Goal: Task Accomplishment & Management: Complete application form

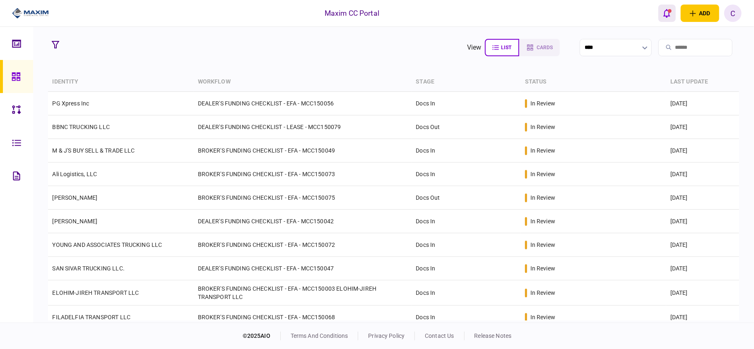
click at [661, 15] on button "open notifications list" at bounding box center [666, 13] width 17 height 17
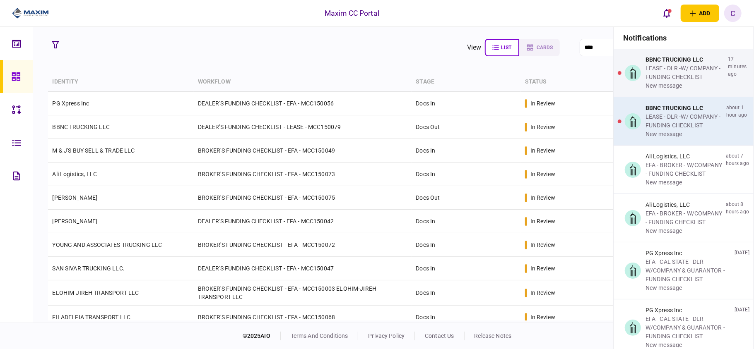
click at [650, 117] on div "LEASE - DLR -W/ COMPANY - FUNDING CHECKLIST" at bounding box center [683, 121] width 77 height 17
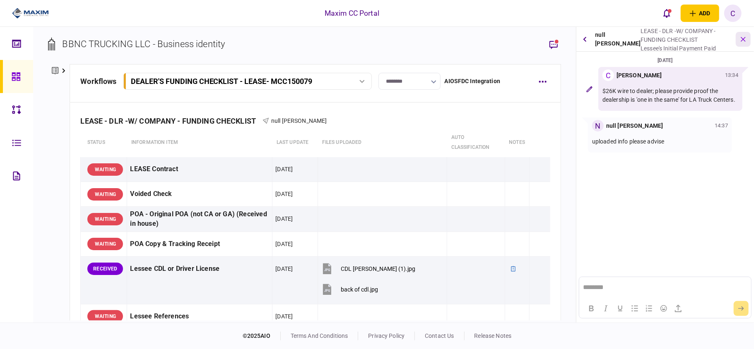
click at [739, 41] on button "button" at bounding box center [743, 39] width 15 height 15
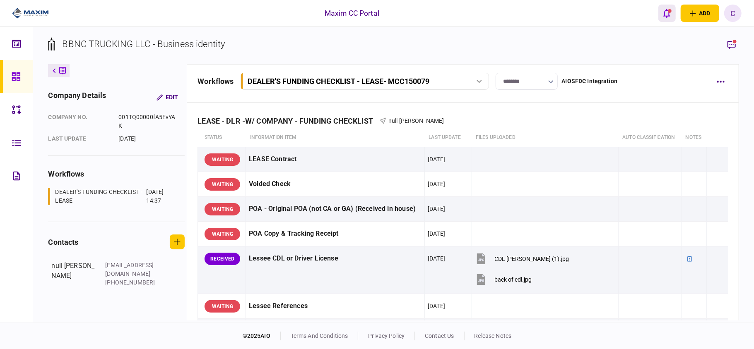
click at [667, 9] on icon "open notifications list" at bounding box center [666, 13] width 7 height 9
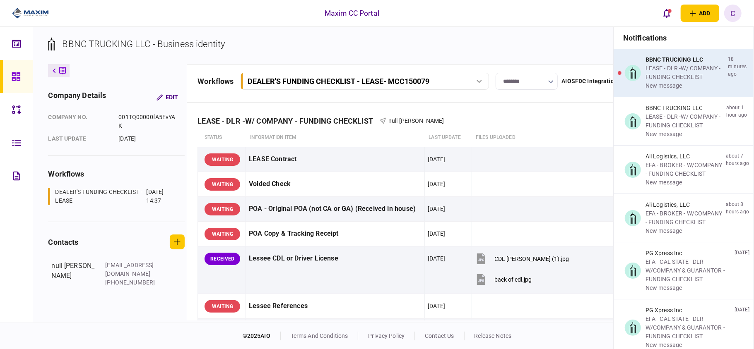
click at [659, 75] on div "LEASE - DLR -W/ COMPANY - FUNDING CHECKLIST" at bounding box center [684, 72] width 79 height 17
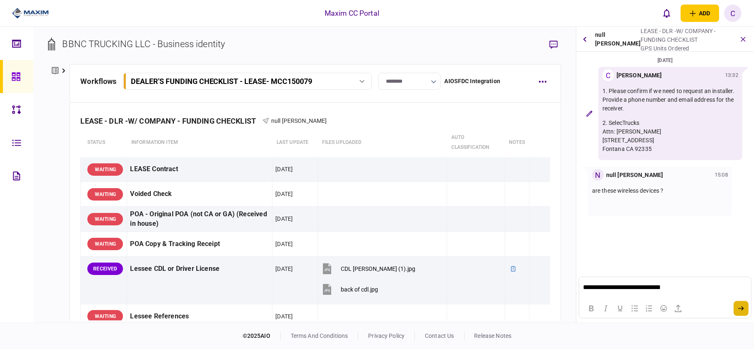
click at [737, 310] on button "submit" at bounding box center [741, 308] width 15 height 15
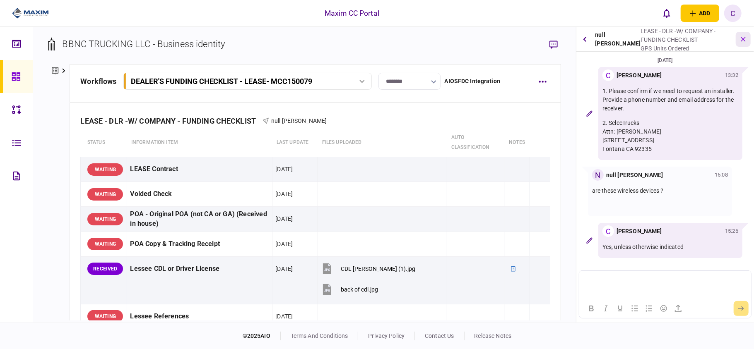
click at [744, 41] on icon "button" at bounding box center [744, 39] width 10 height 10
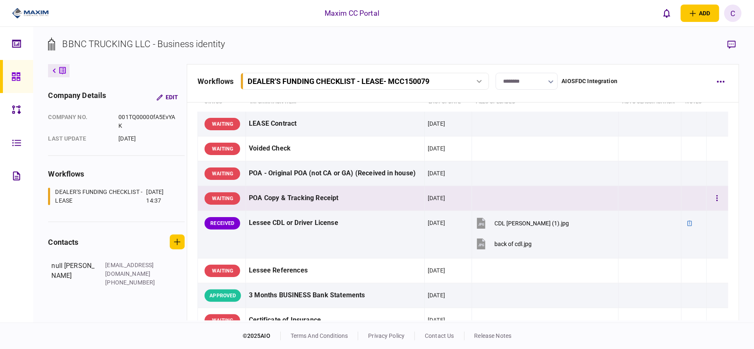
scroll to position [55, 0]
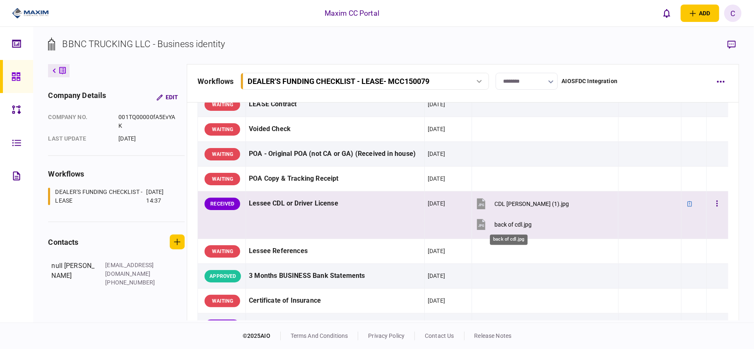
click at [507, 224] on div "back of cdl.jpg" at bounding box center [513, 225] width 37 height 7
click at [532, 202] on div "CDL [PERSON_NAME] (1).jpg" at bounding box center [532, 204] width 75 height 7
click at [517, 223] on div "back of cdl.jpg" at bounding box center [513, 225] width 37 height 7
click at [710, 198] on button "button" at bounding box center [717, 204] width 15 height 15
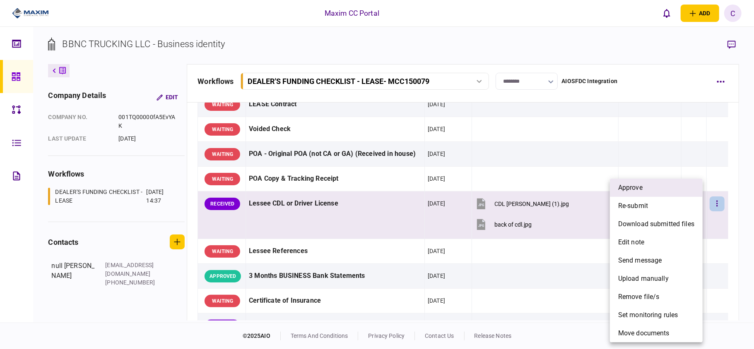
click at [652, 191] on li "approve" at bounding box center [656, 188] width 93 height 18
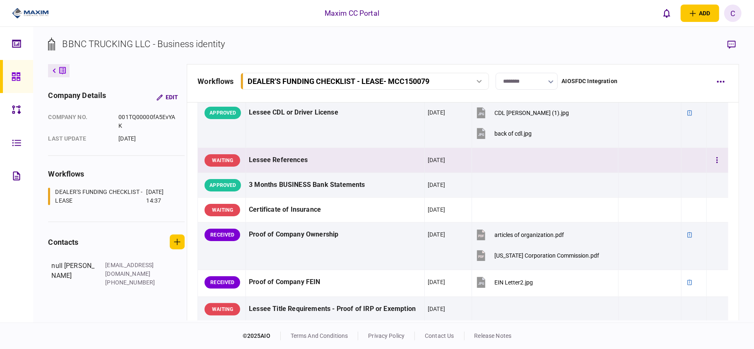
scroll to position [166, 0]
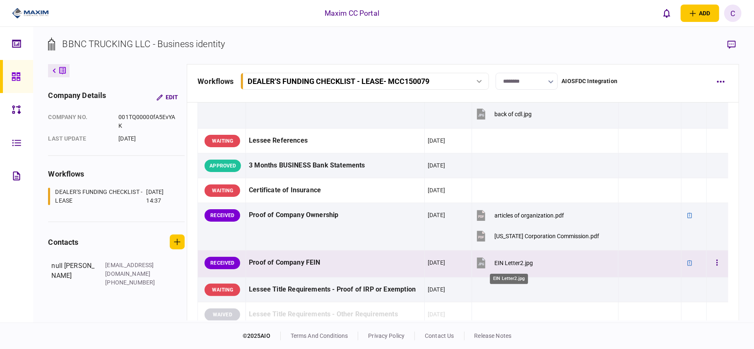
click at [507, 264] on div "EIN Letter2.jpg" at bounding box center [514, 263] width 39 height 7
click at [715, 263] on button "button" at bounding box center [717, 263] width 15 height 15
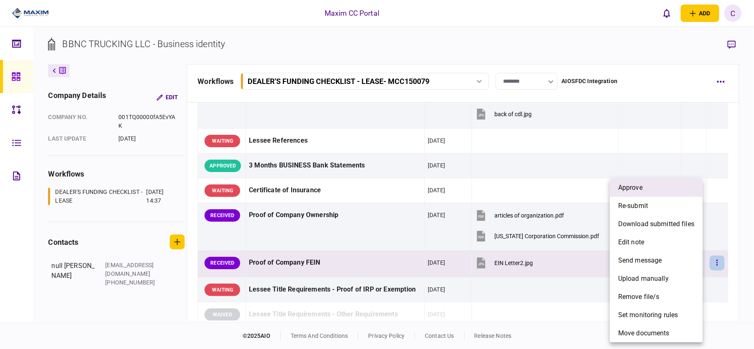
click at [652, 193] on li "approve" at bounding box center [656, 188] width 93 height 18
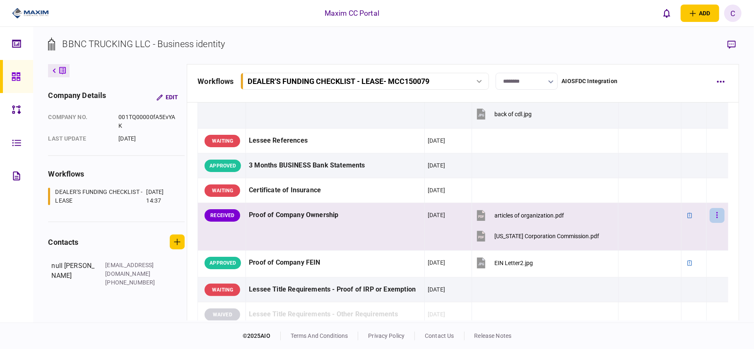
click at [716, 218] on icon "button" at bounding box center [717, 216] width 2 height 8
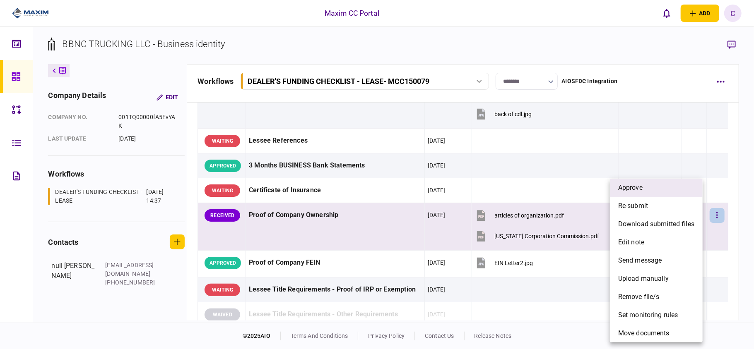
click at [641, 190] on span "approve" at bounding box center [630, 188] width 24 height 10
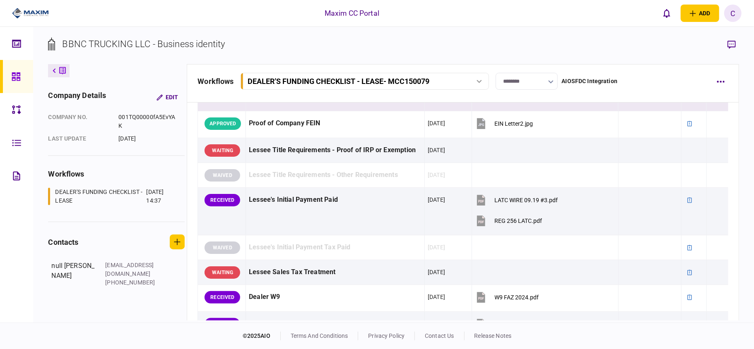
scroll to position [331, 0]
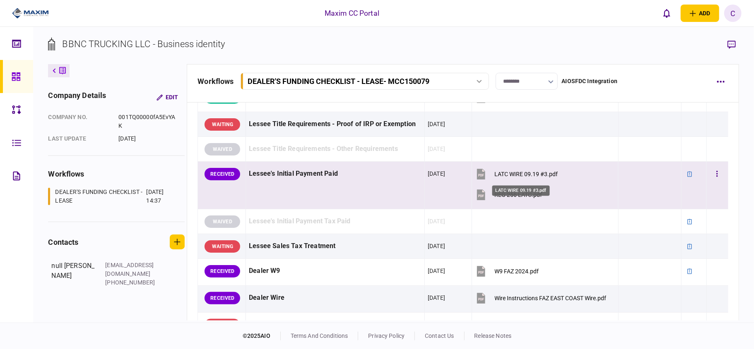
click at [516, 176] on div "LATC WIRE 09.19 #3.pdf" at bounding box center [526, 174] width 63 height 7
click at [508, 198] on div "REG 256 LATC.pdf" at bounding box center [519, 195] width 48 height 7
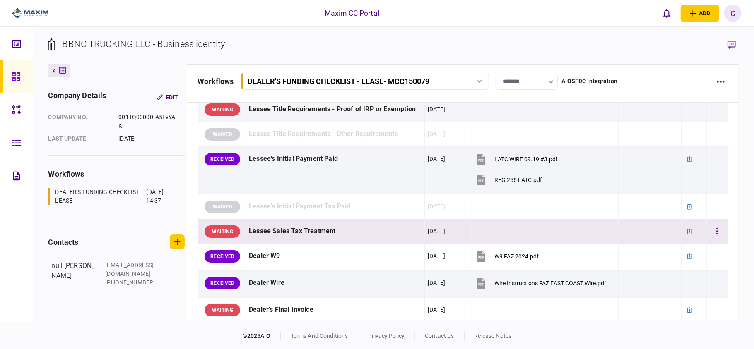
scroll to position [386, 0]
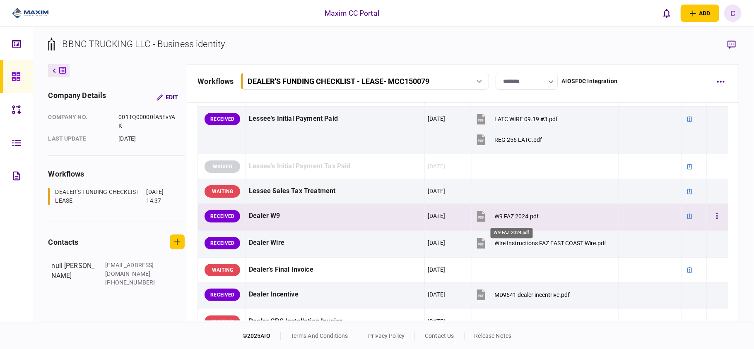
click at [514, 216] on div "W9 FAZ 2024.pdf" at bounding box center [517, 216] width 44 height 7
click at [710, 217] on button "button" at bounding box center [717, 216] width 15 height 15
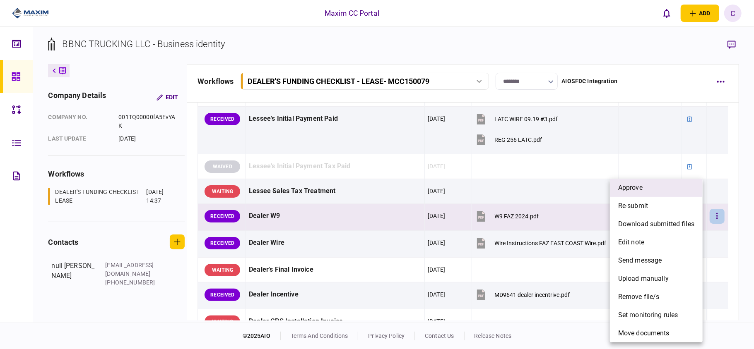
click at [635, 188] on span "approve" at bounding box center [630, 188] width 24 height 10
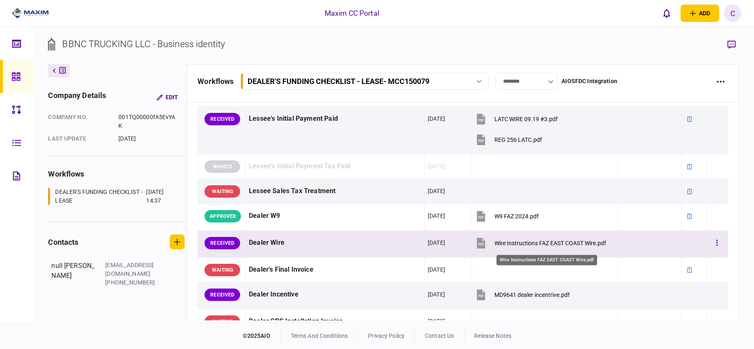
click at [523, 244] on div "Wire Instructions FAZ EAST COAST Wire.pdf" at bounding box center [551, 243] width 112 height 7
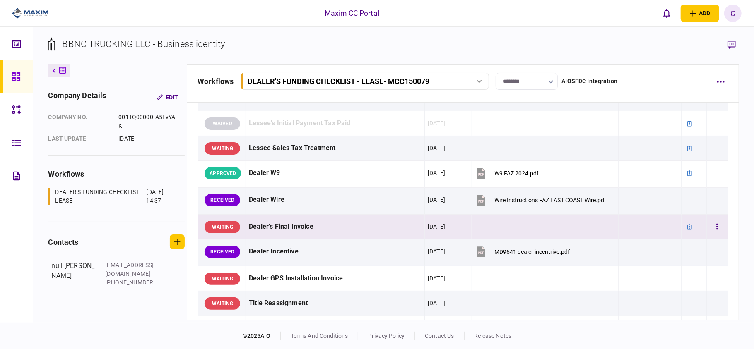
scroll to position [441, 0]
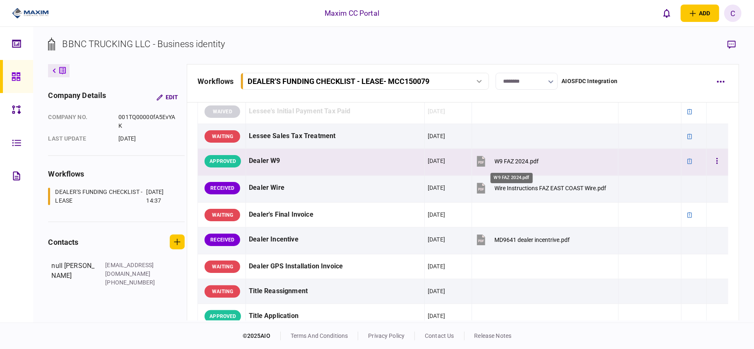
click at [508, 163] on div "W9 FAZ 2024.pdf" at bounding box center [517, 161] width 44 height 7
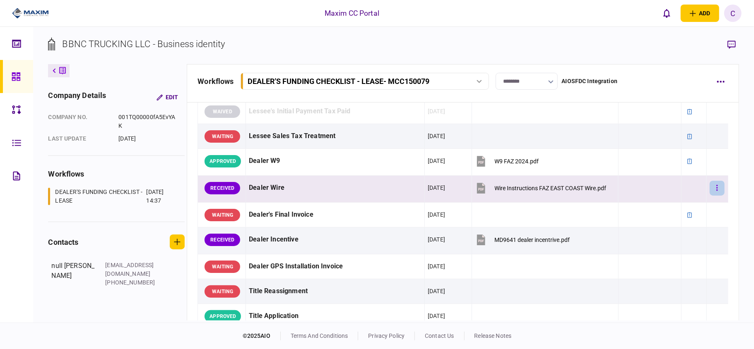
click at [716, 188] on icon "button" at bounding box center [717, 188] width 2 height 8
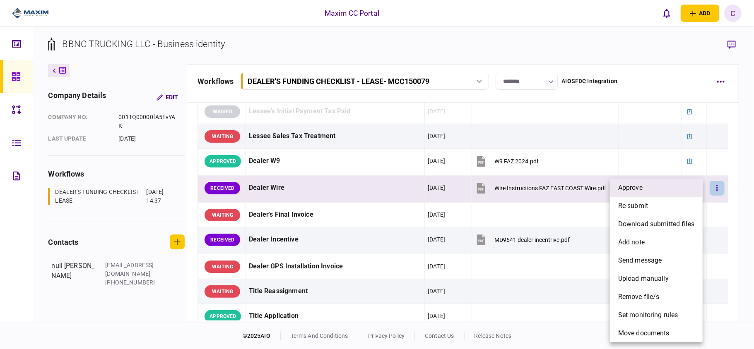
click at [656, 191] on li "approve" at bounding box center [656, 188] width 93 height 18
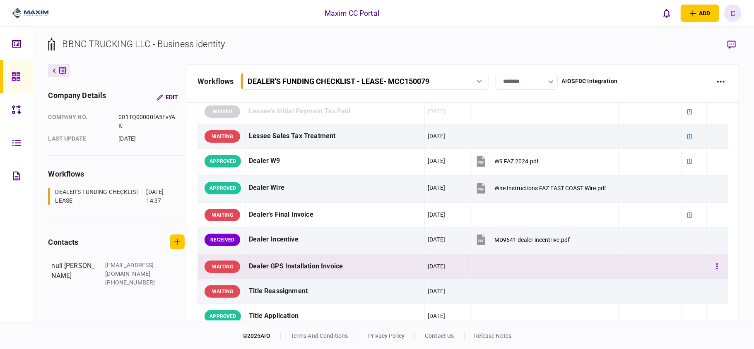
scroll to position [331, 0]
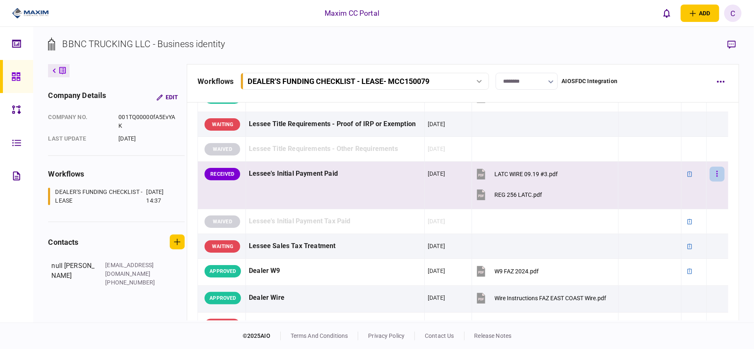
click at [716, 176] on icon "button" at bounding box center [716, 174] width 1 height 6
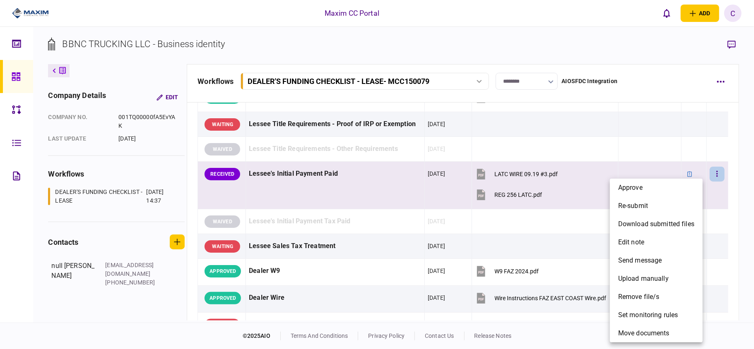
click at [731, 42] on div at bounding box center [377, 174] width 754 height 349
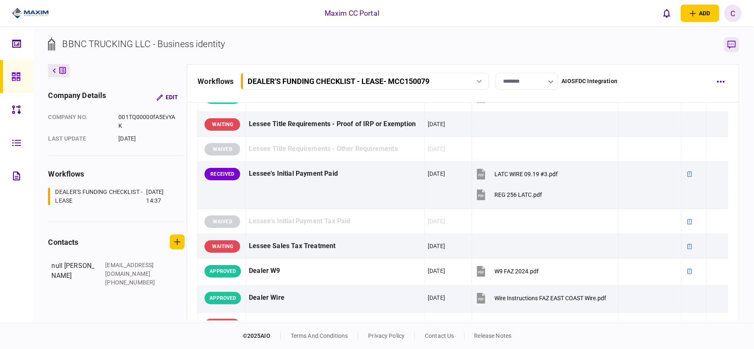
click at [730, 42] on icon "button" at bounding box center [731, 45] width 8 height 9
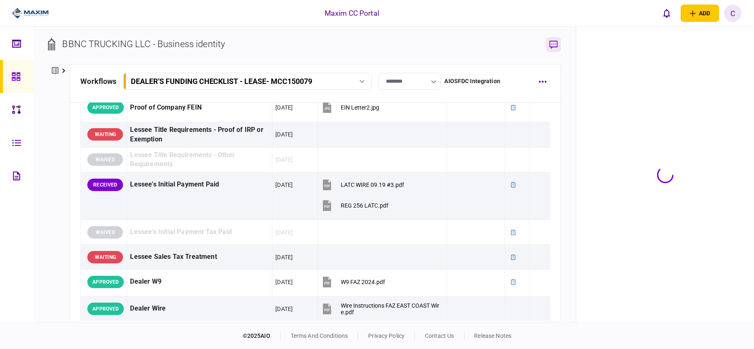
scroll to position [341, 0]
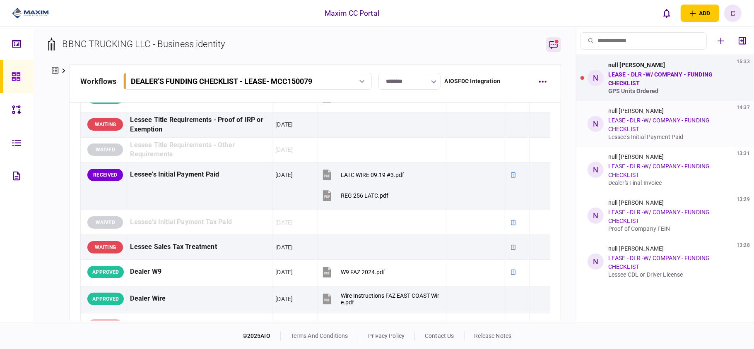
click at [648, 129] on div "null [PERSON_NAME] 14:37 LEASE - DLR -W/ COMPANY - FUNDING CHECKLIST Lessee's I…" at bounding box center [673, 124] width 131 height 33
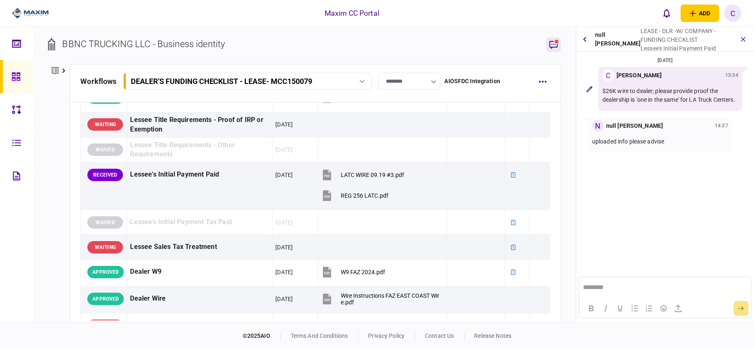
scroll to position [0, 0]
click at [738, 310] on button "submit" at bounding box center [741, 308] width 15 height 15
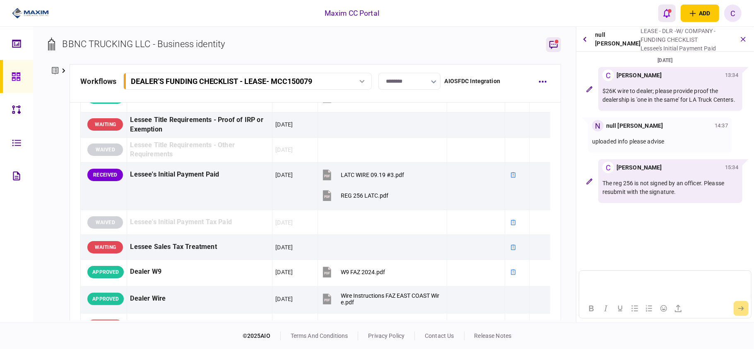
click at [670, 9] on div "open notifications list" at bounding box center [670, 11] width 4 height 4
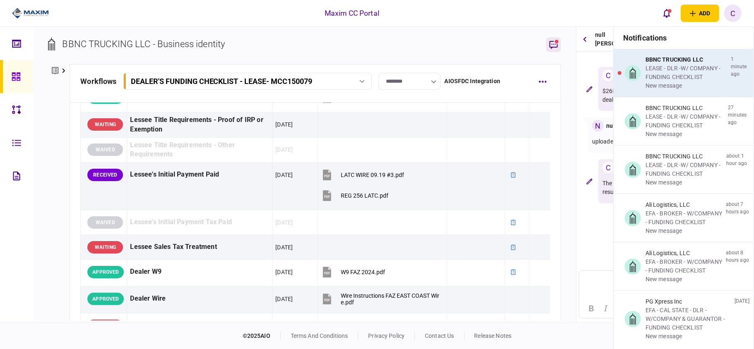
click at [656, 72] on div "LEASE - DLR -W/ COMPANY - FUNDING CHECKLIST" at bounding box center [686, 72] width 82 height 17
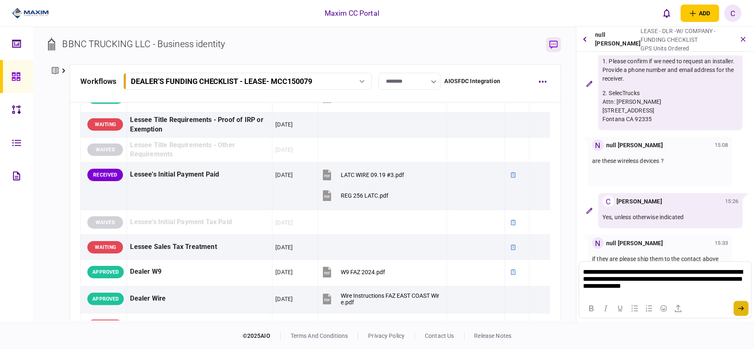
click at [749, 306] on button "submit" at bounding box center [741, 308] width 15 height 15
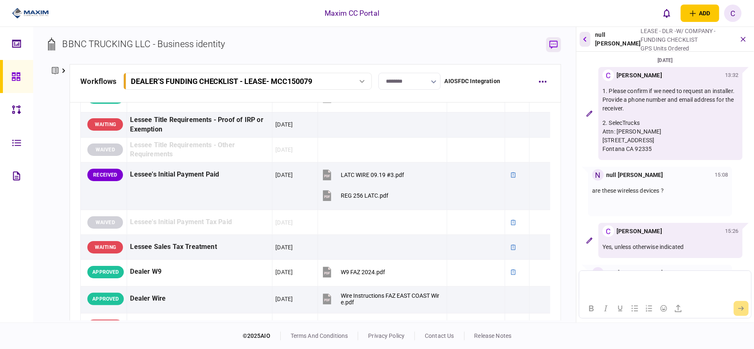
click at [585, 35] on button "button" at bounding box center [585, 39] width 11 height 15
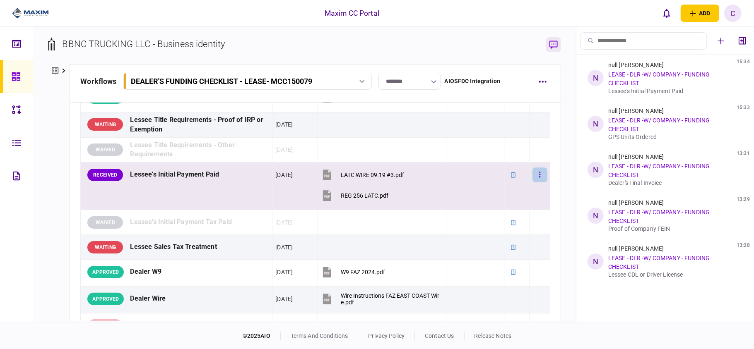
click at [539, 178] on icon "button" at bounding box center [540, 175] width 2 height 8
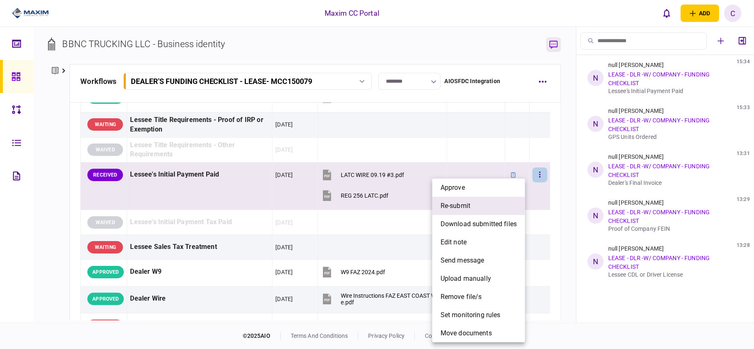
click at [462, 211] on li "re-submit" at bounding box center [478, 206] width 93 height 18
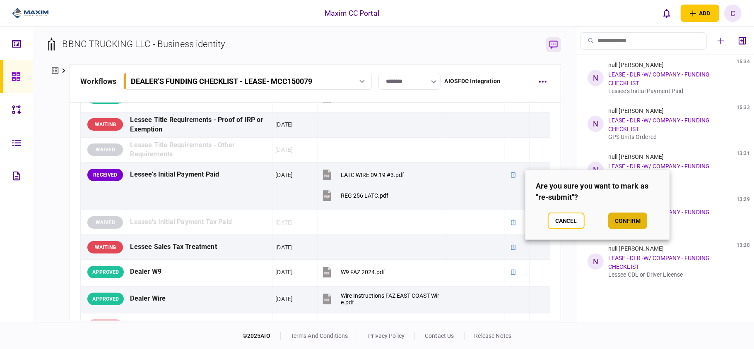
click at [622, 224] on button "confirm" at bounding box center [627, 221] width 39 height 17
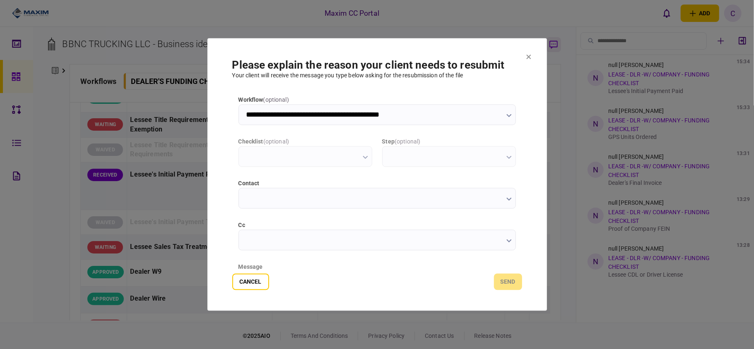
type input "**********"
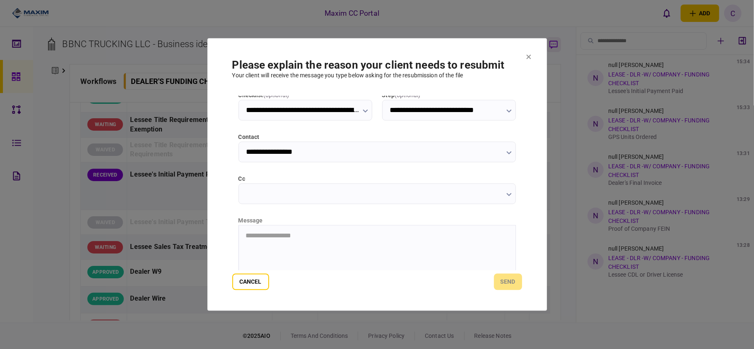
scroll to position [104, 0]
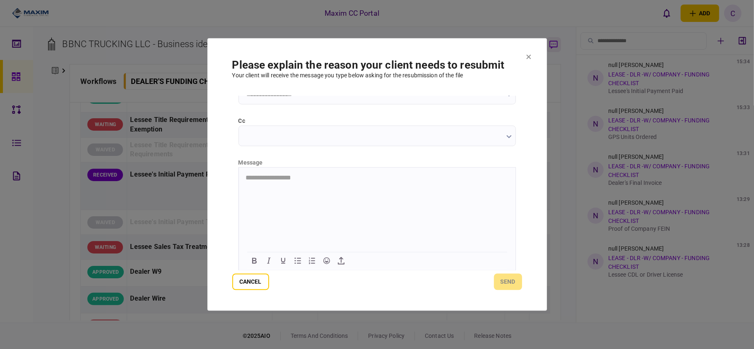
click at [328, 173] on html "**********" at bounding box center [376, 178] width 277 height 21
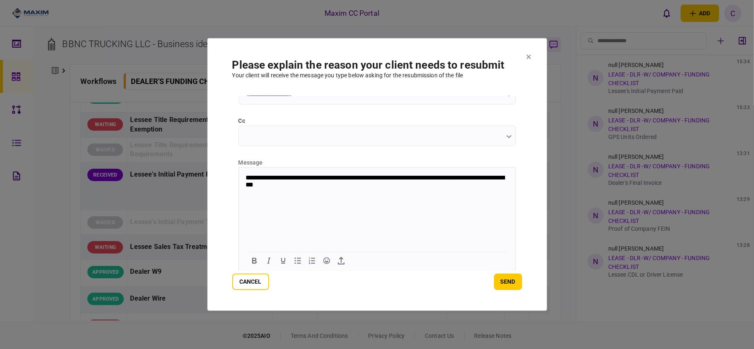
click at [505, 285] on button "send" at bounding box center [508, 282] width 28 height 17
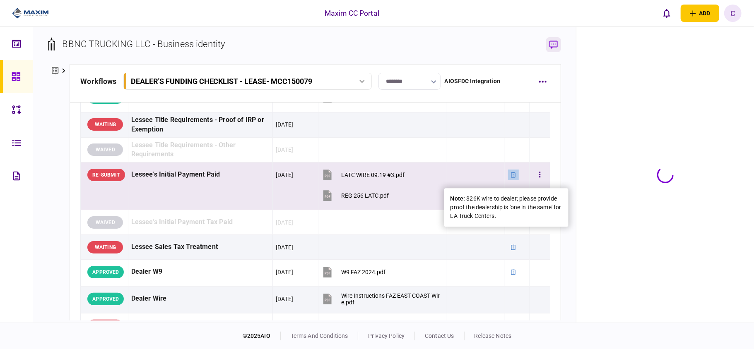
click at [511, 178] on icon at bounding box center [513, 174] width 5 height 5
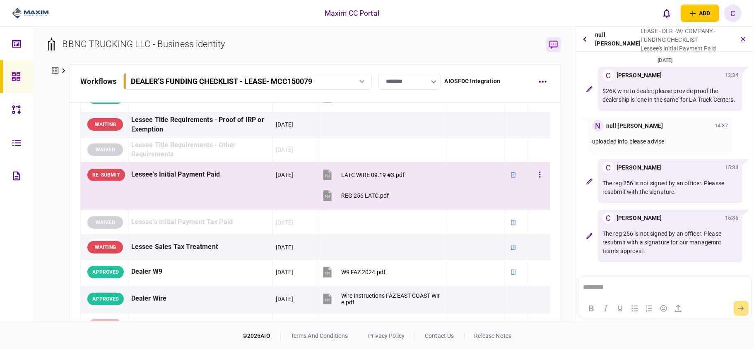
scroll to position [0, 0]
click at [511, 176] on icon at bounding box center [513, 174] width 5 height 5
click at [532, 177] on button "button" at bounding box center [539, 175] width 15 height 15
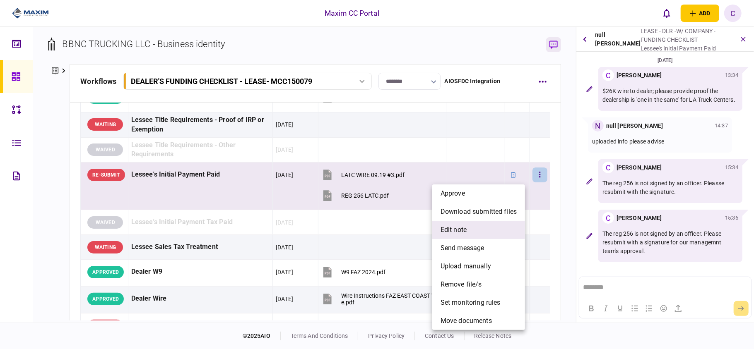
click at [452, 227] on span "edit note" at bounding box center [454, 230] width 26 height 10
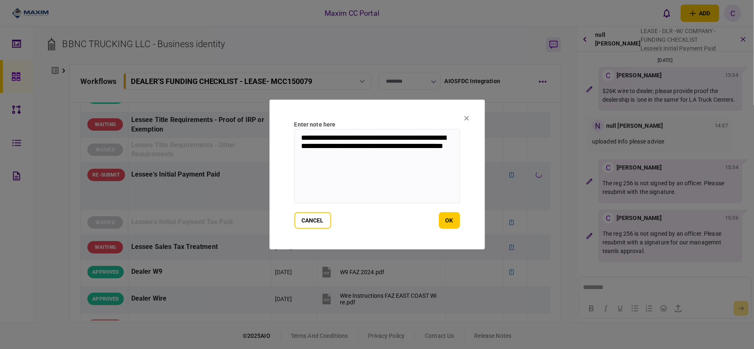
click at [301, 137] on textarea "**********" at bounding box center [377, 166] width 166 height 75
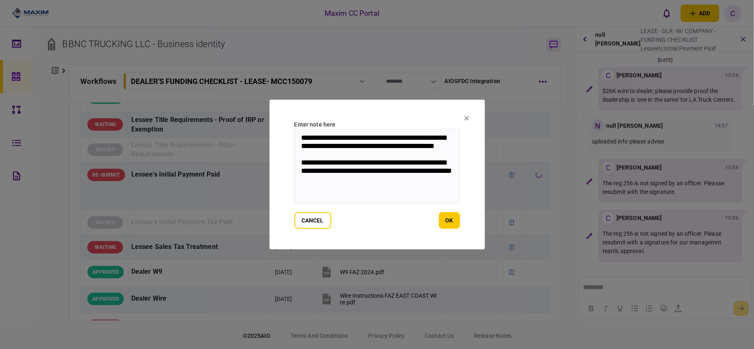
click at [441, 147] on textarea "**********" at bounding box center [377, 166] width 166 height 75
click at [366, 160] on textarea "**********" at bounding box center [377, 166] width 166 height 75
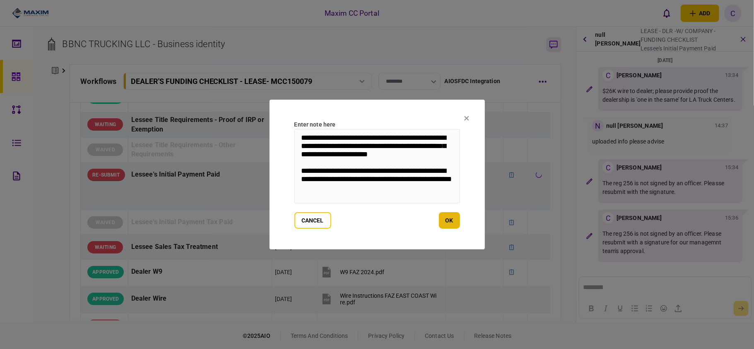
type textarea "**********"
click at [452, 219] on button "ok" at bounding box center [449, 220] width 21 height 17
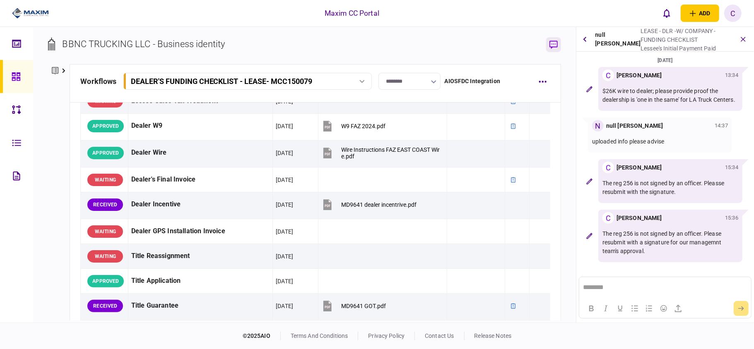
scroll to position [507, 0]
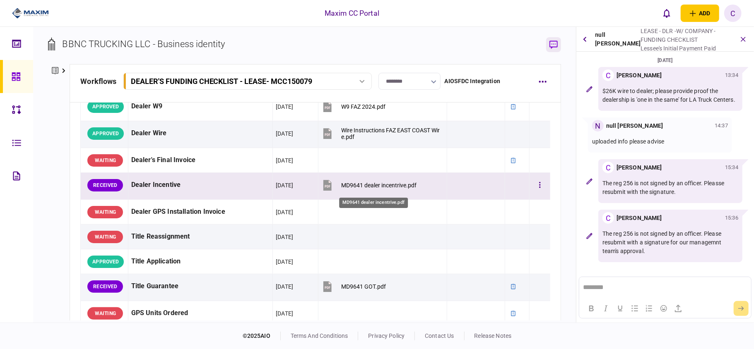
click at [373, 186] on div "MD9641 dealer incentrive.pdf" at bounding box center [378, 185] width 75 height 7
click at [535, 186] on button "button" at bounding box center [539, 185] width 15 height 15
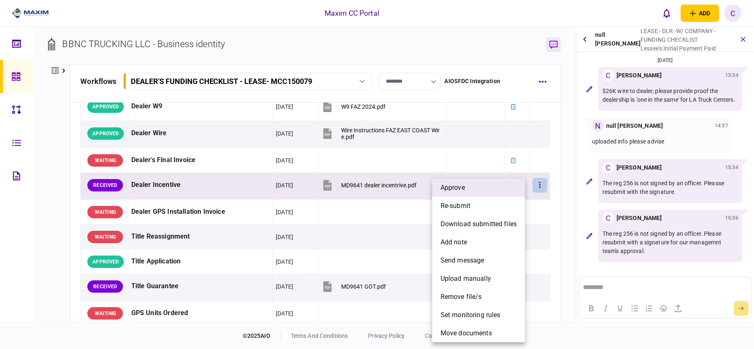
click at [479, 191] on li "approve" at bounding box center [478, 188] width 93 height 18
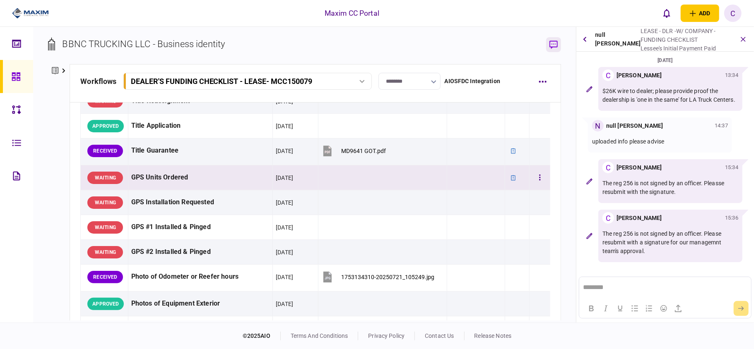
scroll to position [617, 0]
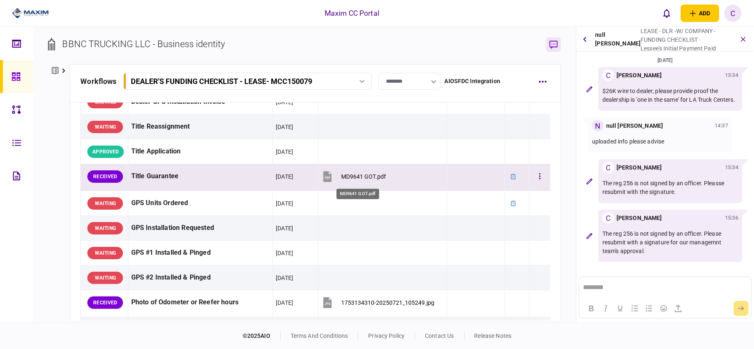
click at [358, 180] on div "MD9641 GOT.pdf" at bounding box center [363, 176] width 45 height 7
click at [532, 179] on button "button" at bounding box center [539, 176] width 15 height 15
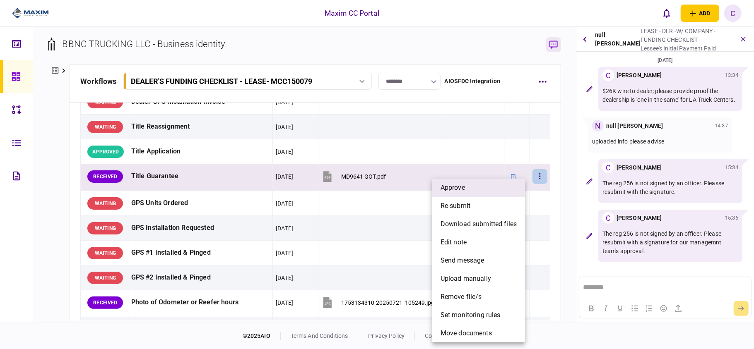
click at [487, 189] on li "approve" at bounding box center [478, 188] width 93 height 18
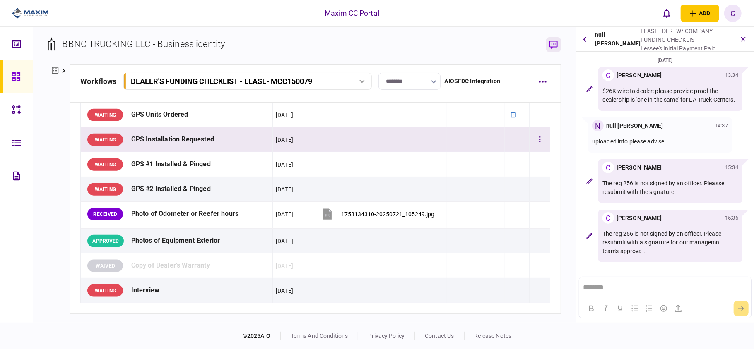
scroll to position [727, 0]
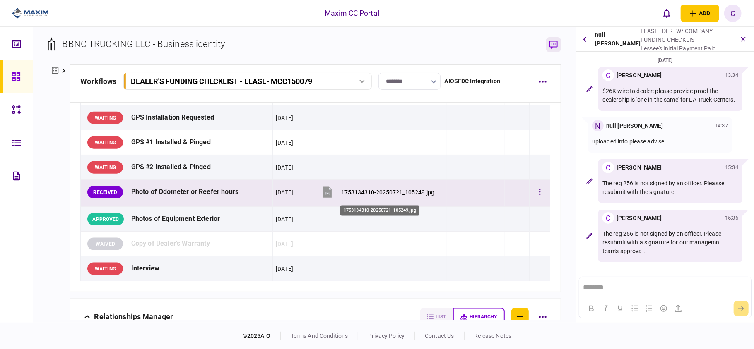
click at [348, 194] on div "1753134310-20250721_105249.jpg" at bounding box center [387, 192] width 93 height 7
click at [532, 197] on button "button" at bounding box center [539, 192] width 15 height 15
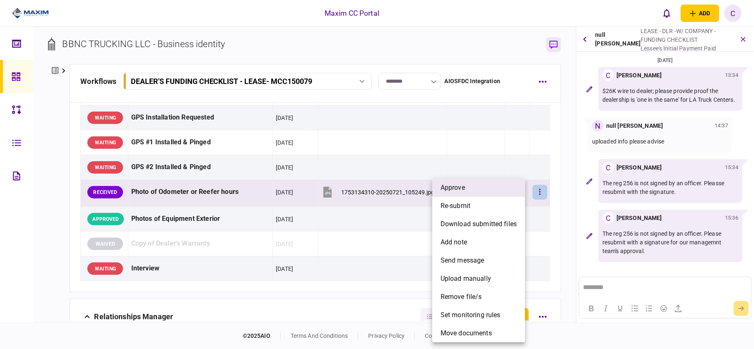
click at [448, 185] on span "approve" at bounding box center [453, 188] width 24 height 10
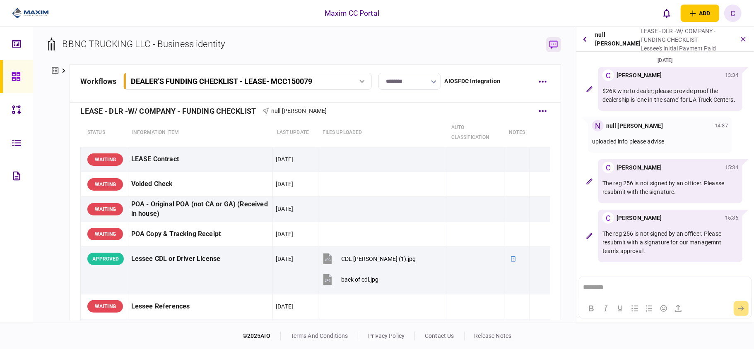
scroll to position [0, 0]
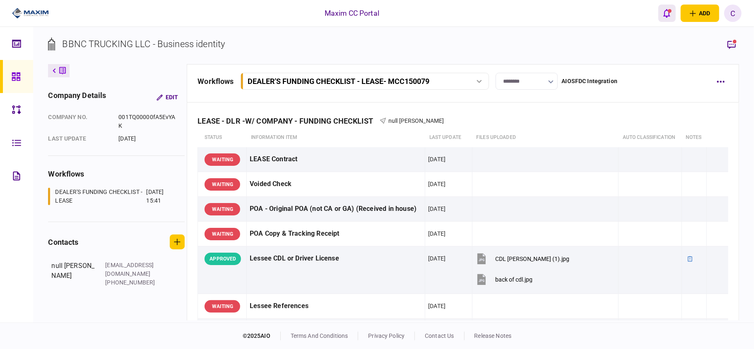
click at [666, 15] on icon "open notifications list" at bounding box center [666, 13] width 7 height 9
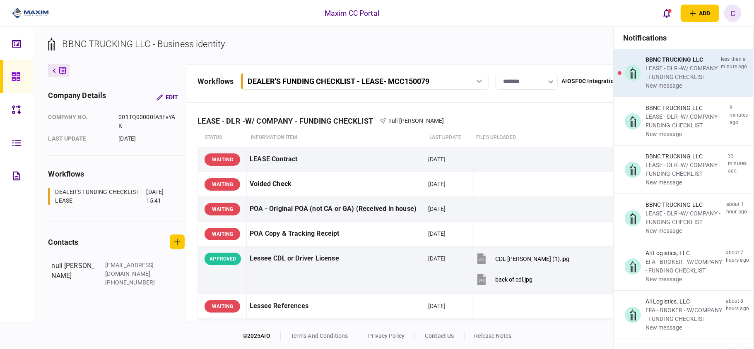
click at [652, 76] on div "LEASE - DLR -W/ COMPANY - FUNDING CHECKLIST" at bounding box center [681, 72] width 72 height 17
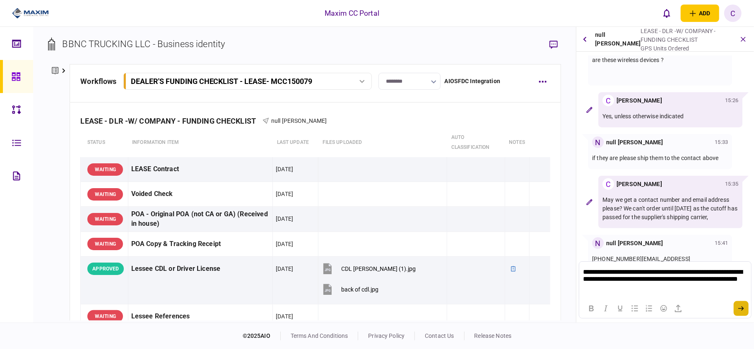
click at [739, 313] on button "submit" at bounding box center [741, 308] width 15 height 15
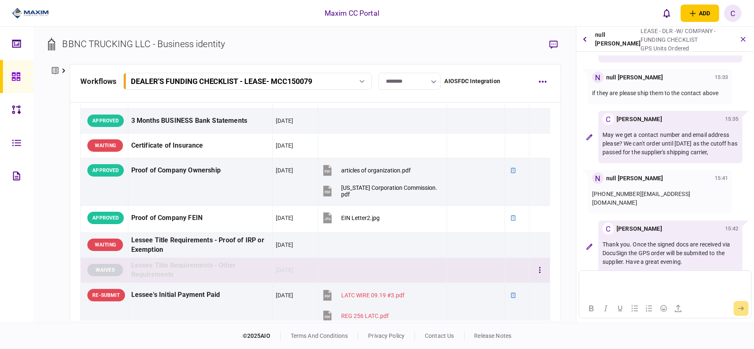
scroll to position [613, 0]
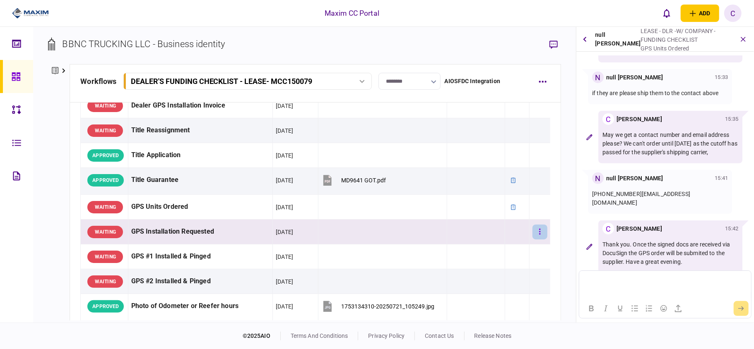
click at [532, 233] on button "button" at bounding box center [539, 232] width 15 height 15
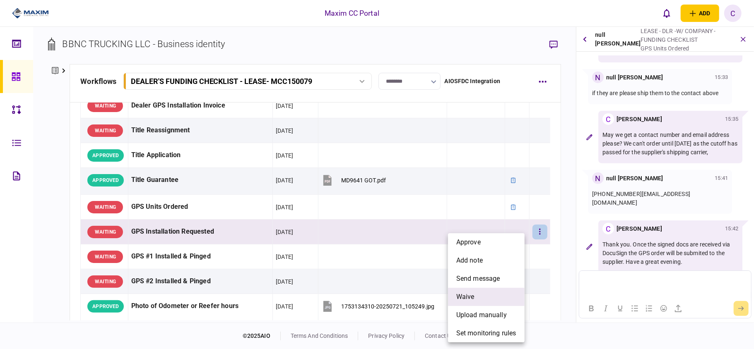
click at [461, 301] on span "waive" at bounding box center [465, 297] width 18 height 10
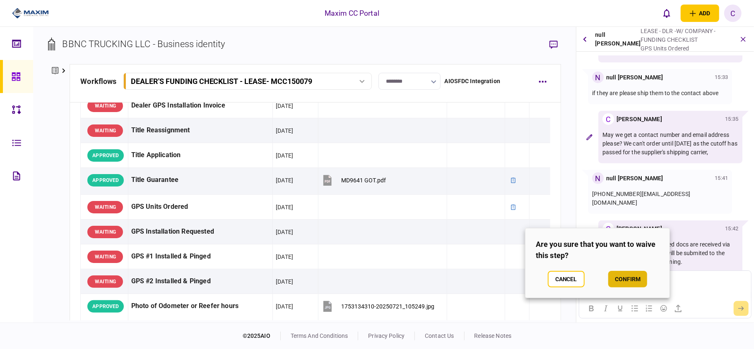
click at [617, 279] on button "confirm" at bounding box center [627, 279] width 39 height 17
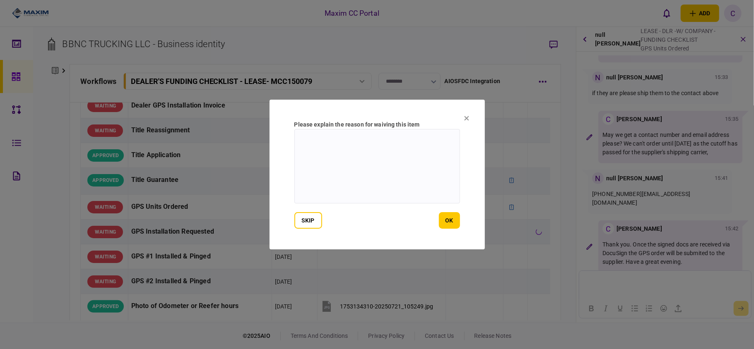
click at [355, 150] on textarea at bounding box center [377, 166] width 166 height 75
type textarea "**********"
click at [447, 219] on button "ok" at bounding box center [449, 220] width 21 height 17
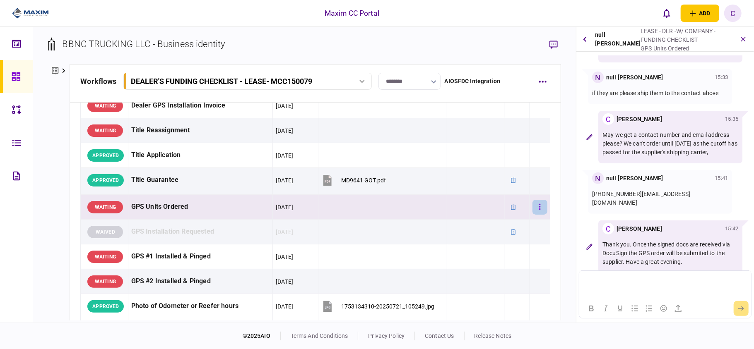
click at [539, 211] on icon "button" at bounding box center [540, 207] width 2 height 8
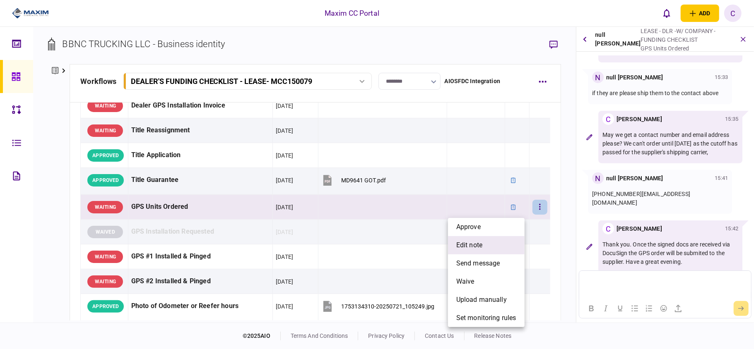
click at [463, 243] on span "edit note" at bounding box center [469, 246] width 26 height 10
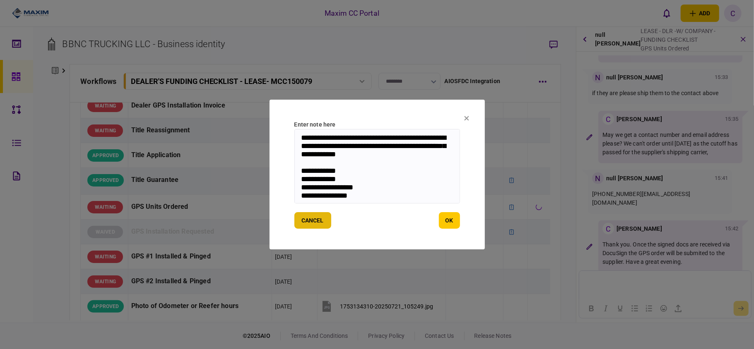
click at [316, 224] on button "cancel" at bounding box center [312, 220] width 37 height 17
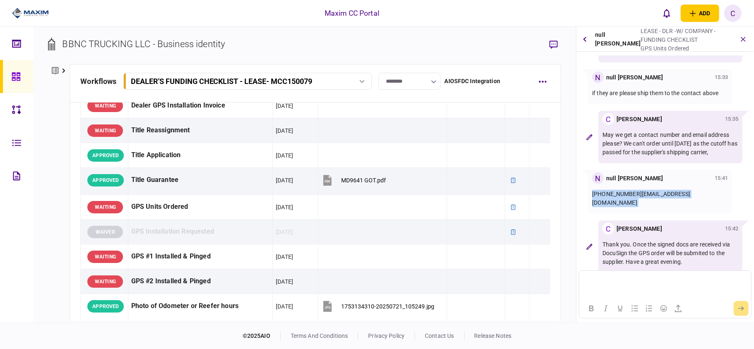
drag, startPoint x: 700, startPoint y: 193, endPoint x: 592, endPoint y: 196, distance: 108.1
click at [592, 196] on div "N null Rosa Gamboa 15:41 909-942-9559 rgamboa@crlease.com" at bounding box center [660, 192] width 144 height 44
copy p "909-942-9559 rgamboa@crlease.com"
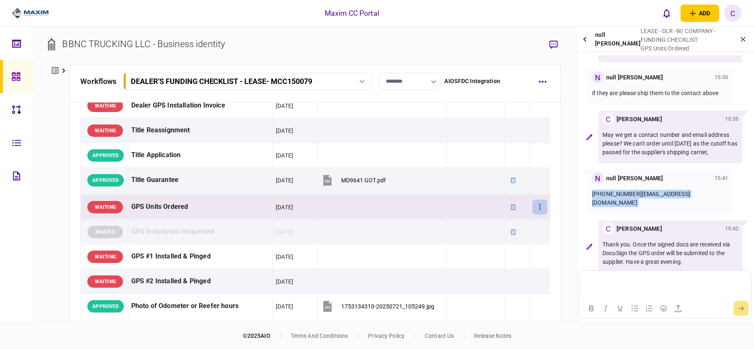
click at [539, 210] on icon "button" at bounding box center [540, 207] width 2 height 8
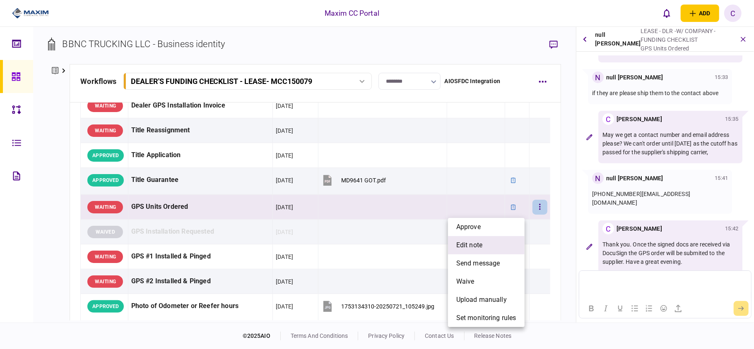
click at [471, 244] on span "edit note" at bounding box center [469, 246] width 26 height 10
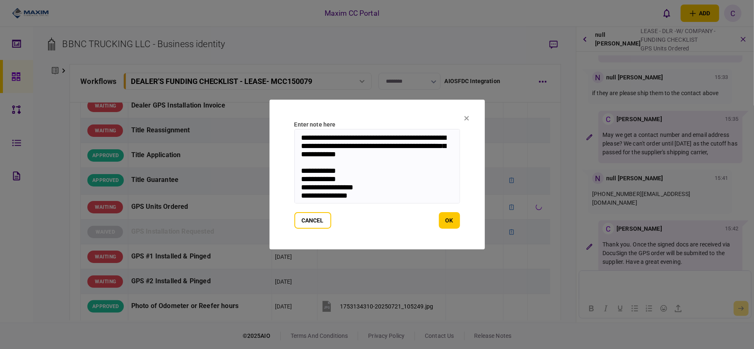
click at [387, 156] on textarea "**********" at bounding box center [377, 166] width 166 height 75
drag, startPoint x: 387, startPoint y: 156, endPoint x: 296, endPoint y: 131, distance: 93.6
click at [296, 131] on textarea "**********" at bounding box center [377, 166] width 166 height 75
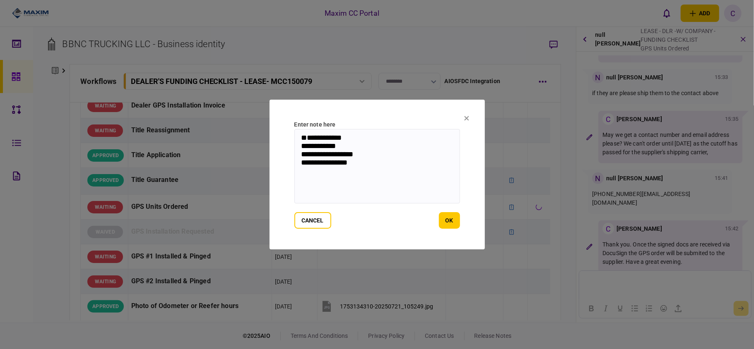
click at [300, 152] on textarea "**********" at bounding box center [377, 166] width 166 height 75
click at [388, 167] on textarea "**********" at bounding box center [377, 166] width 166 height 75
paste textarea "**********"
click at [349, 174] on textarea "**********" at bounding box center [377, 166] width 166 height 75
click at [388, 183] on textarea "**********" at bounding box center [377, 166] width 166 height 75
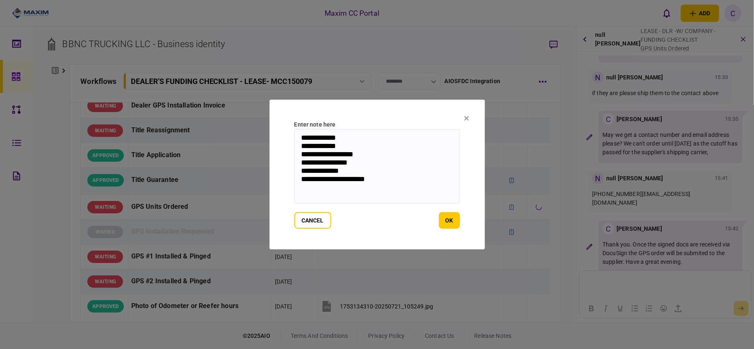
scroll to position [2, 0]
type textarea "**********"
click at [452, 222] on button "ok" at bounding box center [449, 220] width 21 height 17
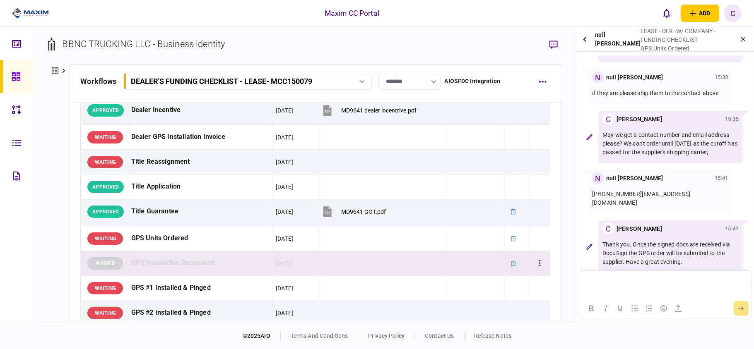
scroll to position [613, 0]
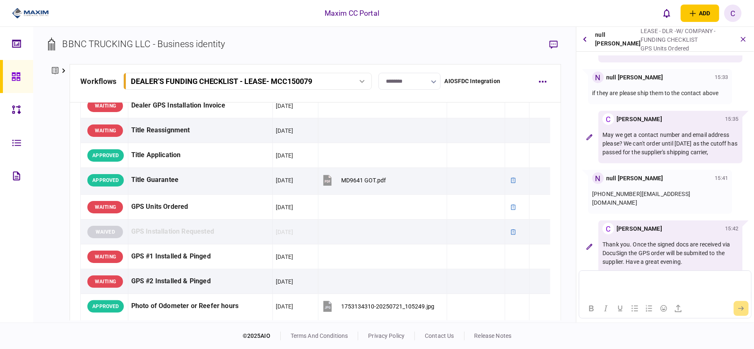
click at [607, 284] on p "Rich Text Area. Press ALT-0 for help." at bounding box center [665, 280] width 164 height 7
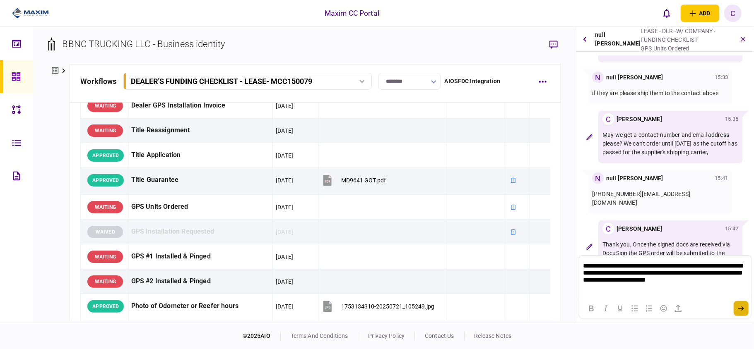
click at [742, 309] on icon "submit" at bounding box center [741, 309] width 6 height 5
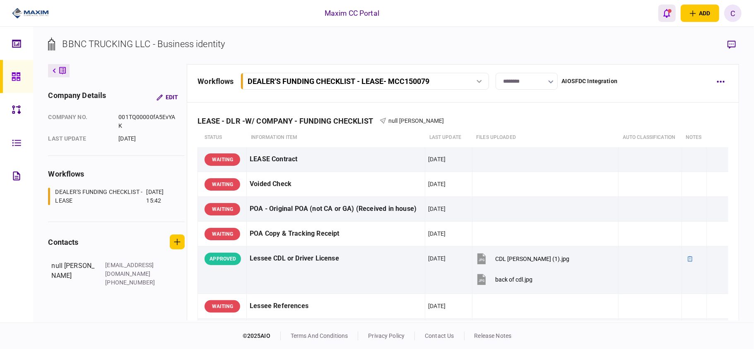
click at [668, 12] on div "open notifications list" at bounding box center [670, 11] width 4 height 4
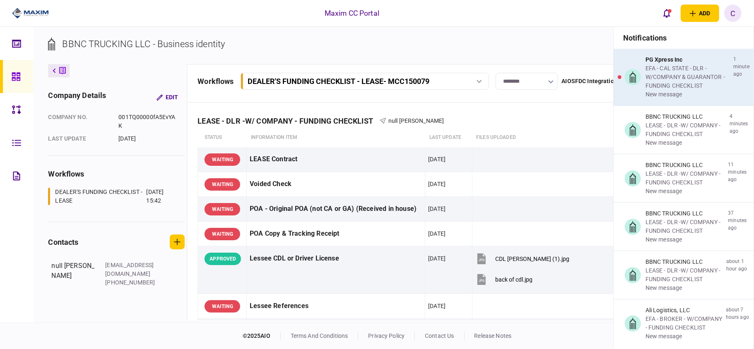
click at [664, 75] on div "EFA - CAL STATE - DLR - W/COMPANY & GUARANTOR - FUNDING CHECKLIST" at bounding box center [687, 77] width 84 height 26
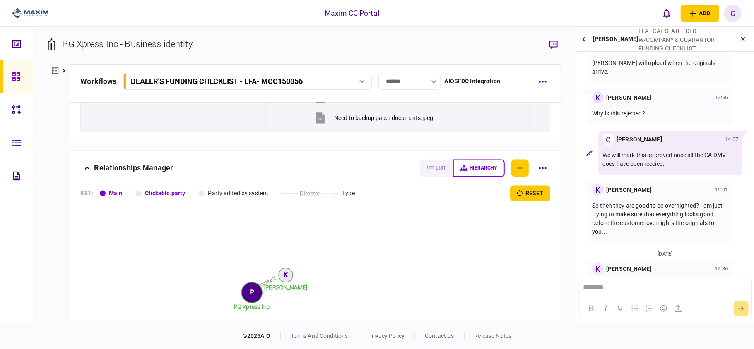
scroll to position [1380, 0]
